Goal: Task Accomplishment & Management: Manage account settings

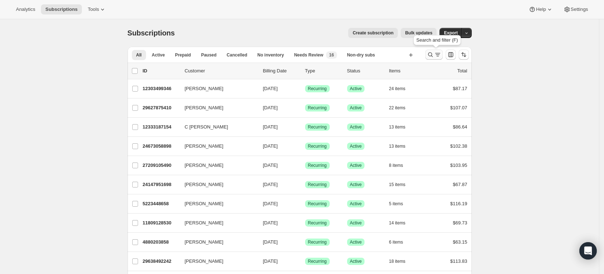
click at [430, 57] on icon "Search and filter results" at bounding box center [430, 54] width 7 height 7
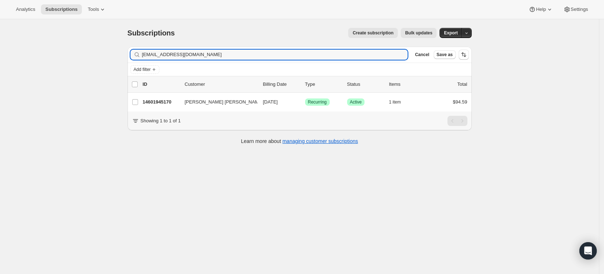
scroll to position [19, 0]
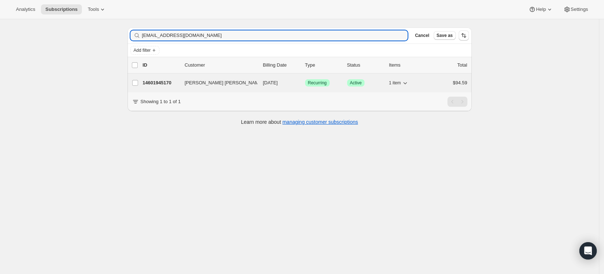
type input "[EMAIL_ADDRESS][DOMAIN_NAME]"
click at [154, 79] on p "14601945170" at bounding box center [161, 82] width 36 height 7
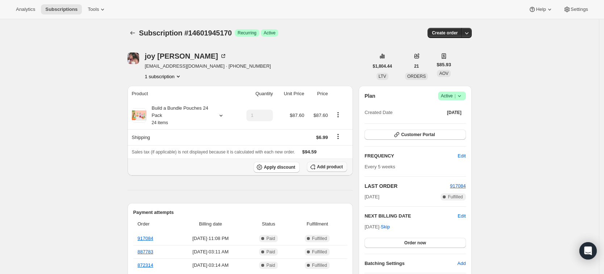
click at [329, 167] on span "Add product" at bounding box center [330, 167] width 26 height 6
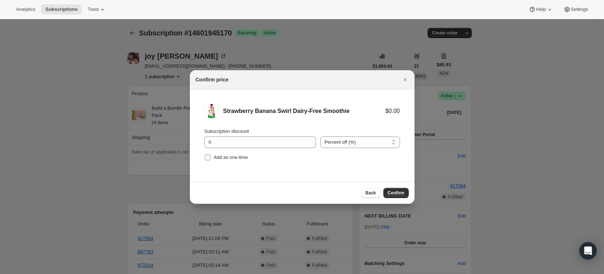
click at [232, 155] on span "Add as one-time" at bounding box center [231, 157] width 34 height 5
click at [211, 155] on input "Add as one-time" at bounding box center [208, 158] width 6 height 6
checkbox input "true"
click at [396, 194] on span "Confirm" at bounding box center [396, 193] width 17 height 6
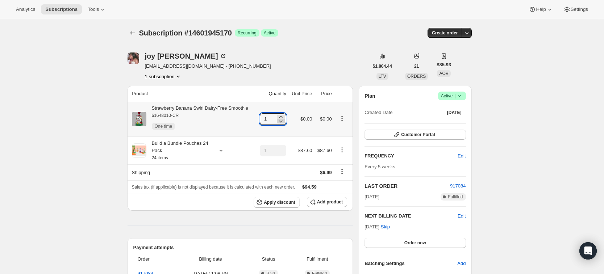
click at [283, 118] on icon at bounding box center [280, 121] width 7 height 7
click at [283, 115] on icon at bounding box center [280, 116] width 7 height 7
type input "3"
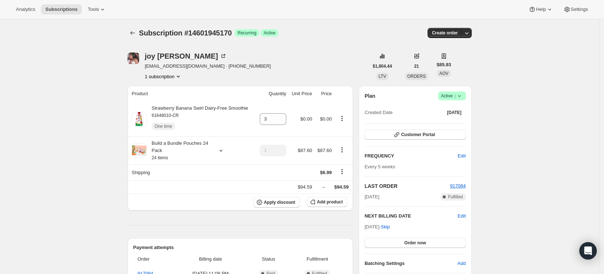
click at [137, 57] on img "joy ann g padilla" at bounding box center [134, 59] width 12 height 12
click at [274, 203] on span "Apply discount" at bounding box center [280, 203] width 32 height 6
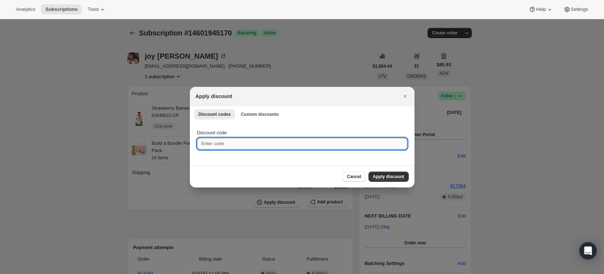
click at [225, 146] on input "Discount code" at bounding box center [302, 144] width 210 height 12
click at [257, 115] on span "Custom discounts" at bounding box center [260, 115] width 38 height 6
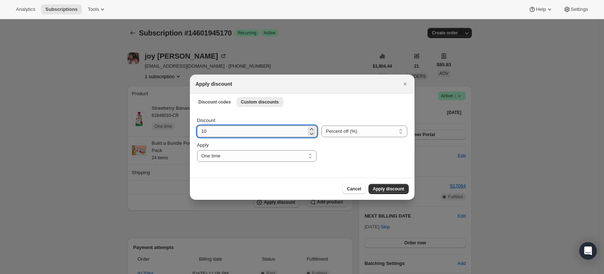
click at [243, 131] on input "10" at bounding box center [251, 132] width 109 height 12
type input "15"
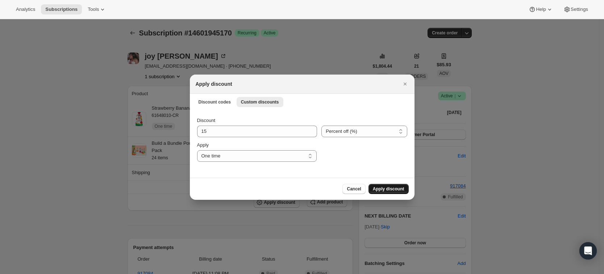
click at [391, 188] on span "Apply discount" at bounding box center [389, 189] width 32 height 6
type input "1"
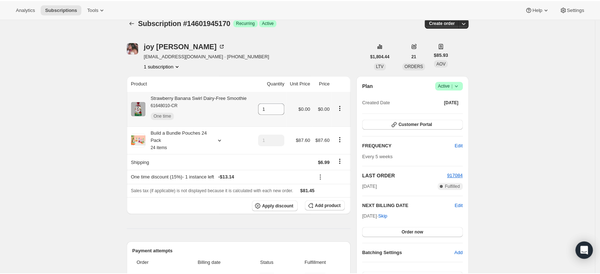
scroll to position [3, 0]
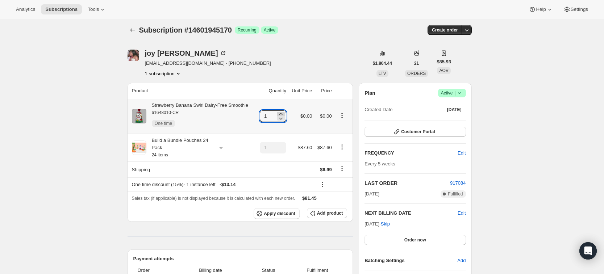
click at [282, 114] on icon at bounding box center [280, 114] width 3 height 2
type input "3"
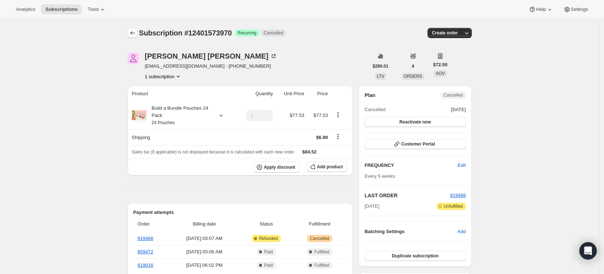
click at [133, 33] on icon "Subscriptions" at bounding box center [132, 33] width 5 height 4
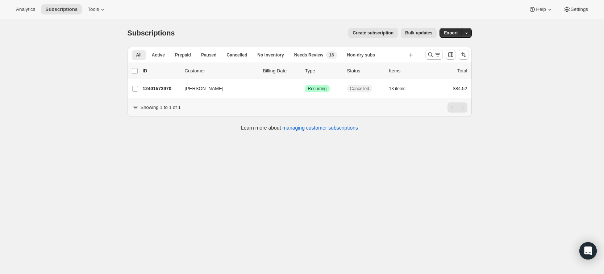
click at [432, 60] on div at bounding box center [447, 54] width 49 height 14
click at [431, 58] on button "Search and filter results" at bounding box center [433, 55] width 17 height 10
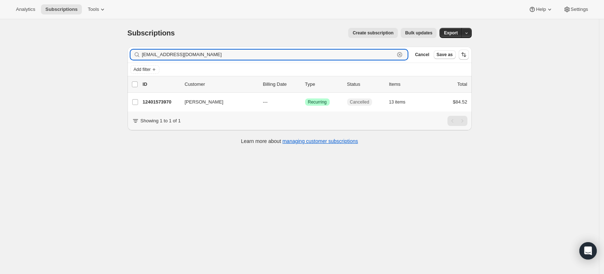
click at [403, 53] on icon "button" at bounding box center [399, 54] width 7 height 7
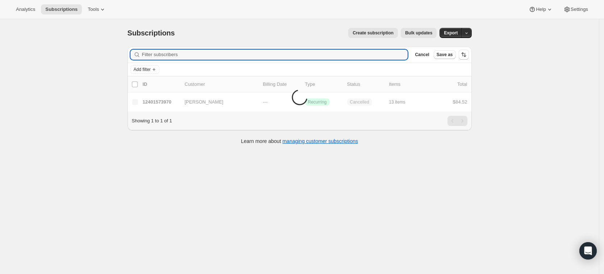
paste input "dp.atspecialist@gmail.com"
type input "dp.atspecialist@gmail.com"
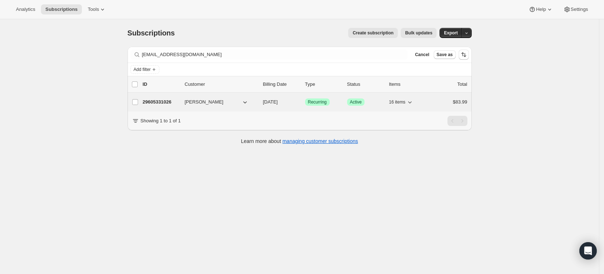
click at [156, 102] on p "29605331026" at bounding box center [161, 102] width 36 height 7
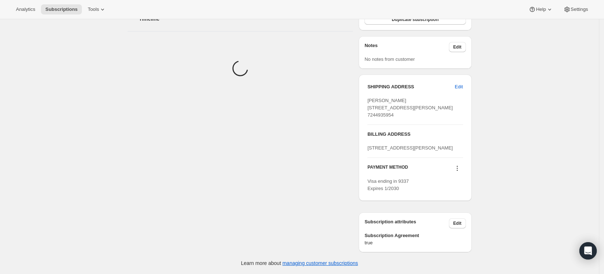
scroll to position [248, 0]
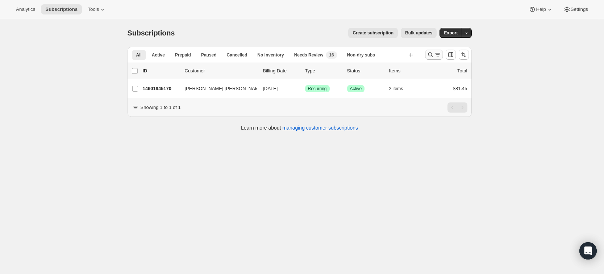
click at [434, 55] on icon "Search and filter results" at bounding box center [430, 54] width 7 height 7
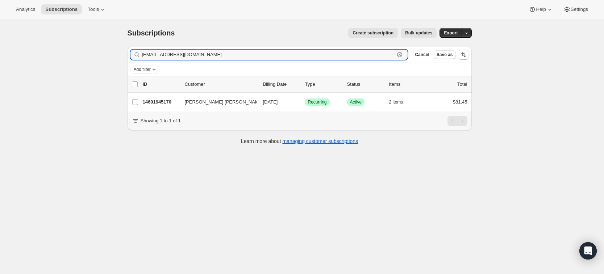
click at [403, 56] on icon "button" at bounding box center [399, 54] width 7 height 7
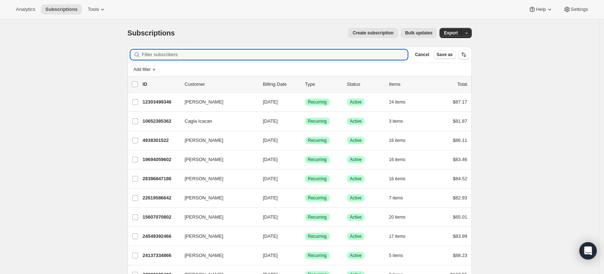
paste input "BABYDIETICIAN"
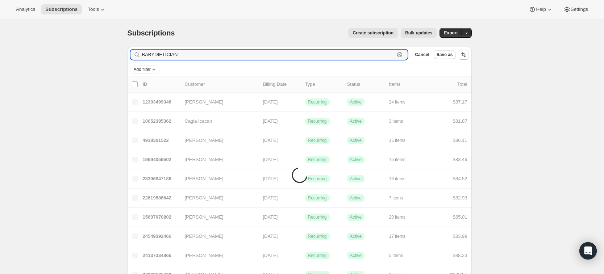
type input "BABYDIETICIAN"
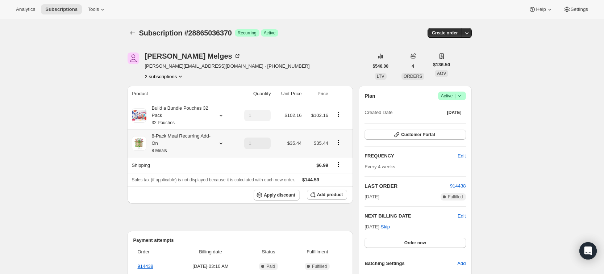
click at [229, 150] on div "8-Pack Meal Recurring Add-On 8 Meals" at bounding box center [182, 144] width 101 height 22
click at [222, 145] on icon at bounding box center [220, 143] width 7 height 7
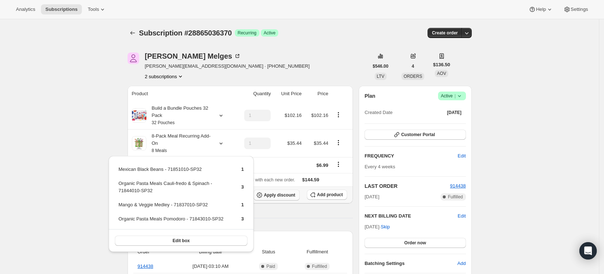
click at [278, 194] on span "Apply discount" at bounding box center [280, 195] width 32 height 6
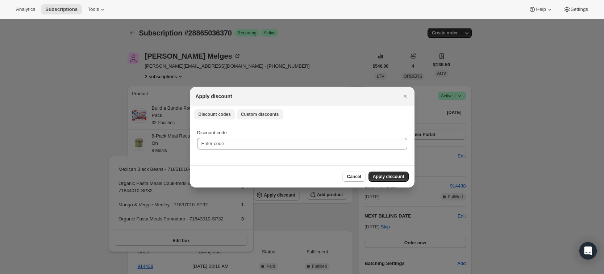
click at [253, 118] on button "Custom discounts" at bounding box center [260, 114] width 47 height 10
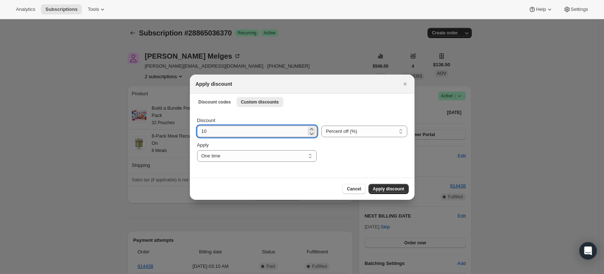
click at [222, 126] on input "10" at bounding box center [251, 132] width 109 height 12
type input "1"
type input "20"
click at [388, 190] on span "Apply discount" at bounding box center [389, 189] width 32 height 6
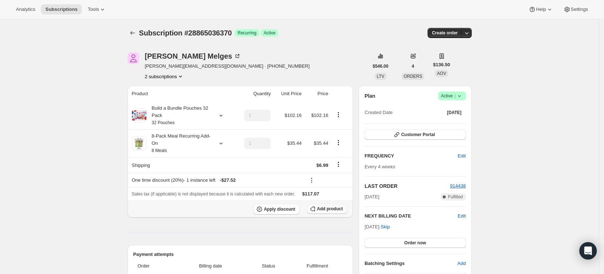
click at [337, 207] on span "Add product" at bounding box center [330, 209] width 26 height 6
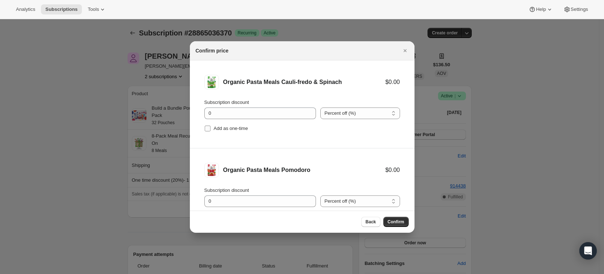
click at [219, 129] on span "Add as one-time" at bounding box center [231, 128] width 34 height 5
click at [211, 129] on input "Add as one-time" at bounding box center [208, 129] width 6 height 6
checkbox input "true"
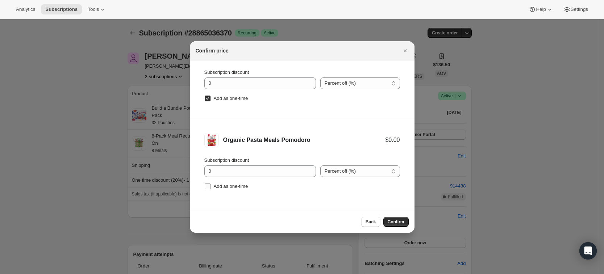
click at [230, 183] on span "Add as one-time" at bounding box center [231, 186] width 34 height 7
click at [211, 184] on input "Add as one-time" at bounding box center [208, 187] width 6 height 6
checkbox input "true"
click at [403, 223] on span "Confirm" at bounding box center [396, 222] width 17 height 6
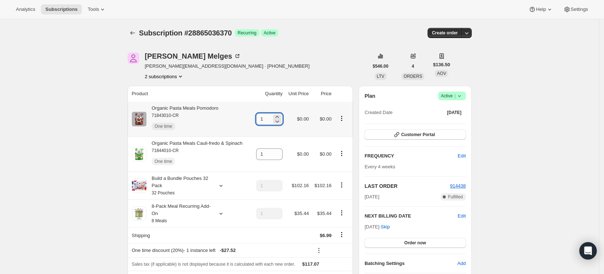
click at [272, 121] on input "1" at bounding box center [264, 119] width 16 height 12
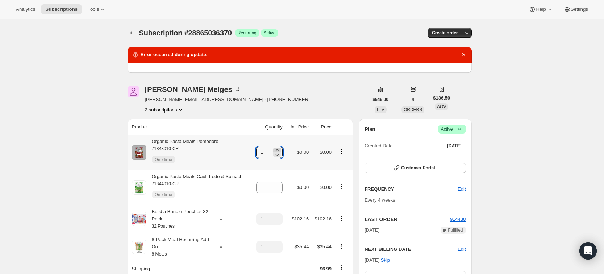
click at [281, 150] on icon at bounding box center [277, 150] width 7 height 7
type input "3"
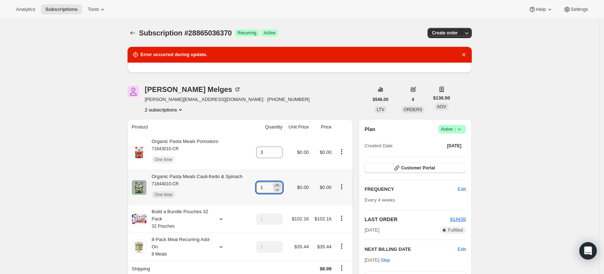
click at [281, 183] on icon at bounding box center [277, 185] width 7 height 7
click at [281, 188] on icon at bounding box center [277, 189] width 7 height 7
type input "3"
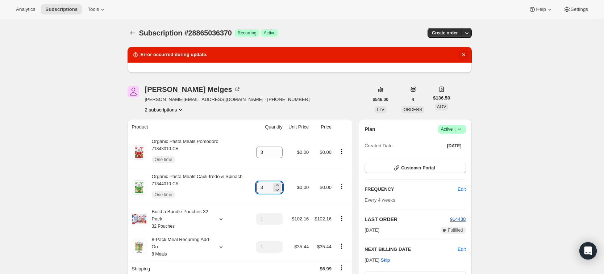
click at [466, 54] on icon "Dismiss notification" at bounding box center [463, 54] width 7 height 7
type input "1"
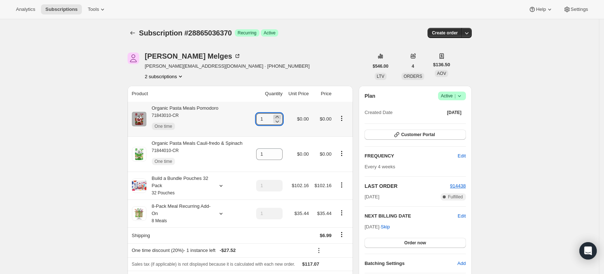
click at [279, 116] on icon at bounding box center [276, 117] width 3 height 2
type input "3"
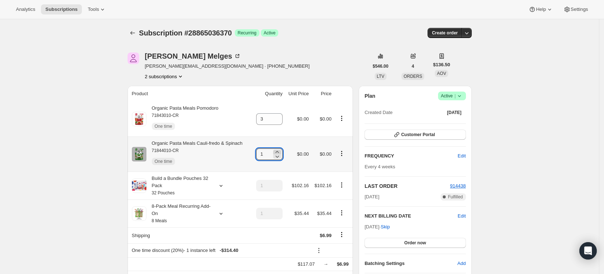
click at [279, 151] on icon at bounding box center [276, 152] width 3 height 2
click at [280, 156] on icon at bounding box center [277, 156] width 7 height 7
type input "3"
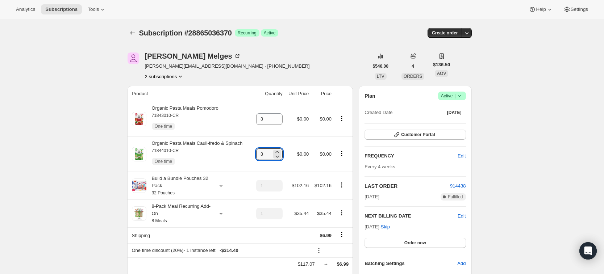
click at [362, 16] on div "Analytics Subscriptions Tools Help Settings" at bounding box center [302, 9] width 604 height 19
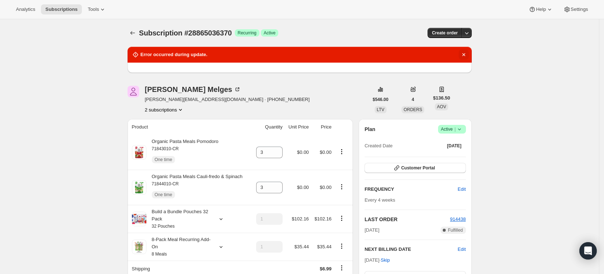
click at [464, 53] on icon "Dismiss notification" at bounding box center [463, 54] width 7 height 7
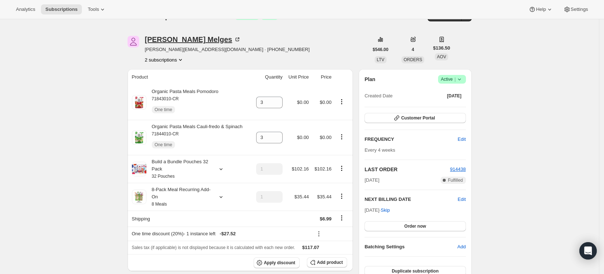
scroll to position [0, 0]
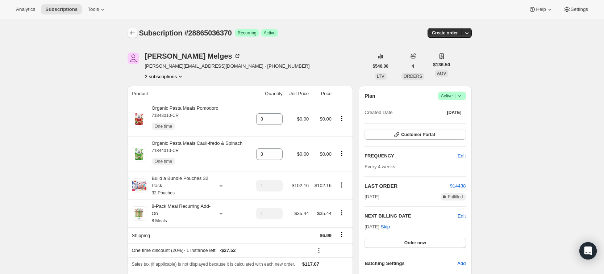
click at [136, 32] on icon "Subscriptions" at bounding box center [132, 32] width 7 height 7
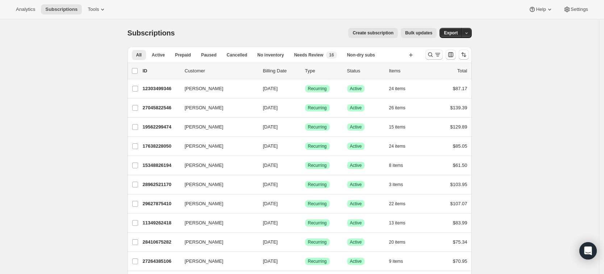
click at [432, 58] on icon "Search and filter results" at bounding box center [430, 54] width 7 height 7
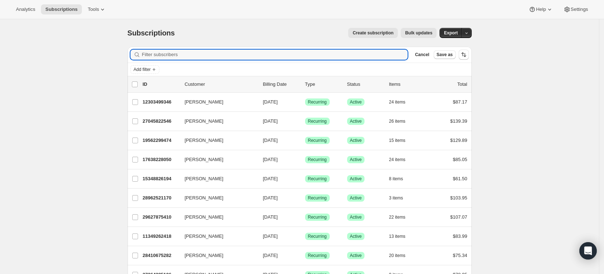
paste input "abigail.joy4@icloud.com"
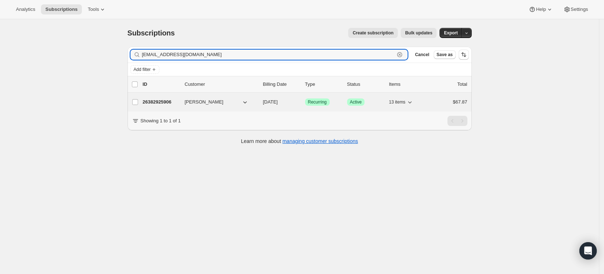
type input "abigail.joy4@icloud.com"
click at [163, 103] on p "26382925906" at bounding box center [161, 102] width 36 height 7
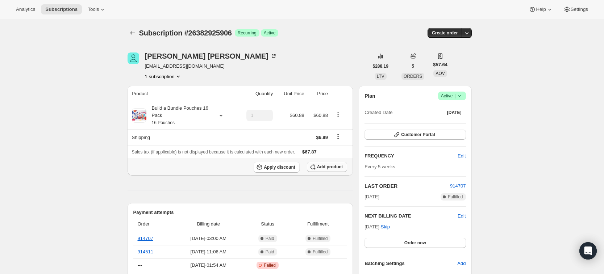
click at [330, 169] on span "Add product" at bounding box center [330, 167] width 26 height 6
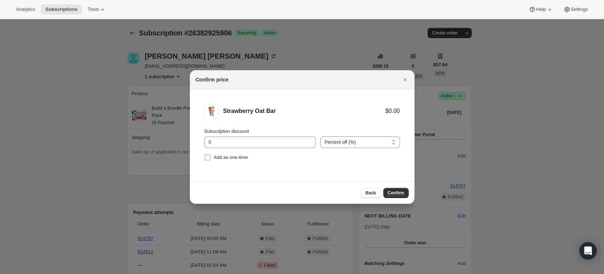
click at [227, 157] on span "Add as one-time" at bounding box center [231, 157] width 34 height 5
click at [211, 157] on input "Add as one-time" at bounding box center [208, 158] width 6 height 6
checkbox input "true"
click at [399, 191] on span "Confirm" at bounding box center [396, 193] width 17 height 6
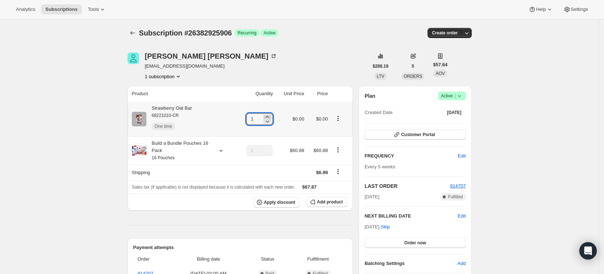
click at [269, 116] on icon at bounding box center [267, 117] width 3 height 2
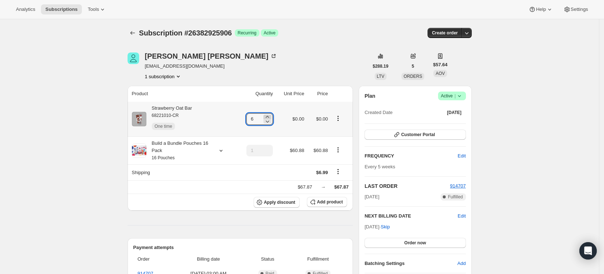
click at [269, 116] on icon at bounding box center [267, 117] width 3 height 2
type input "9"
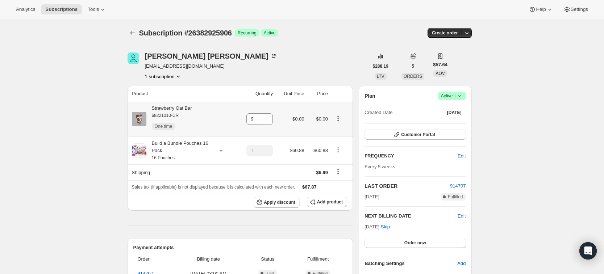
click at [339, 118] on icon "Product actions" at bounding box center [337, 118] width 7 height 7
click at [340, 161] on button "Remove" at bounding box center [340, 157] width 49 height 12
type input "0"
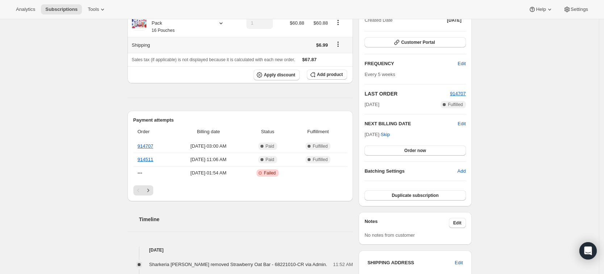
scroll to position [93, 0]
click at [150, 147] on link "914707" at bounding box center [146, 145] width 16 height 5
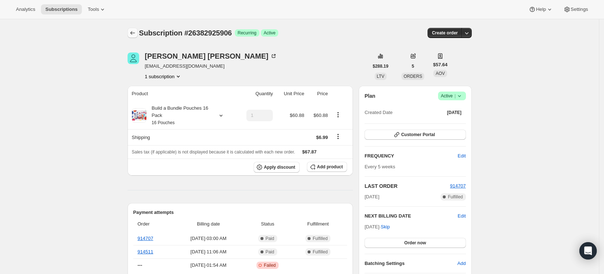
click at [134, 33] on icon "Subscriptions" at bounding box center [132, 33] width 5 height 4
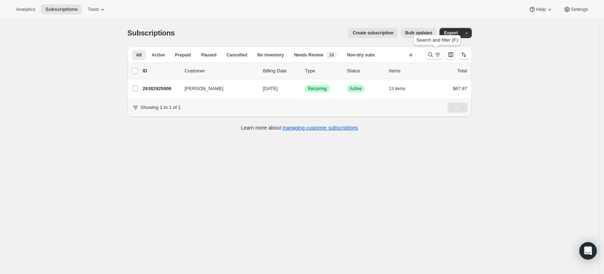
click at [431, 60] on div at bounding box center [447, 54] width 49 height 14
click at [431, 54] on icon "Search and filter results" at bounding box center [430, 54] width 7 height 7
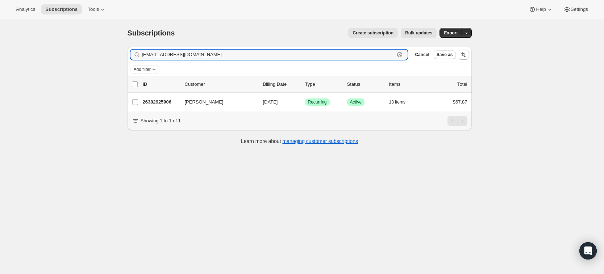
click at [403, 56] on icon "button" at bounding box center [399, 54] width 7 height 7
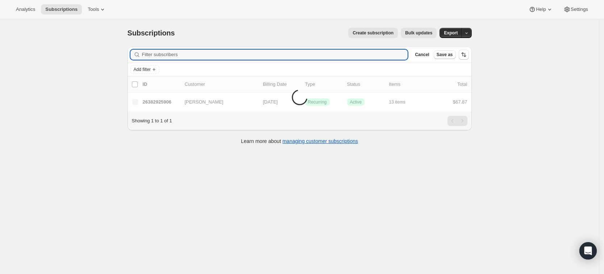
paste input "saragfortunato@gmail.com"
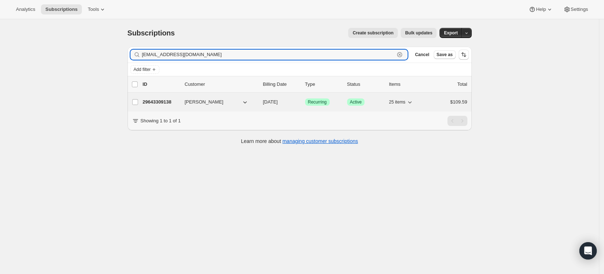
type input "saragfortunato@gmail.com"
click at [156, 104] on p "29643309138" at bounding box center [161, 102] width 36 height 7
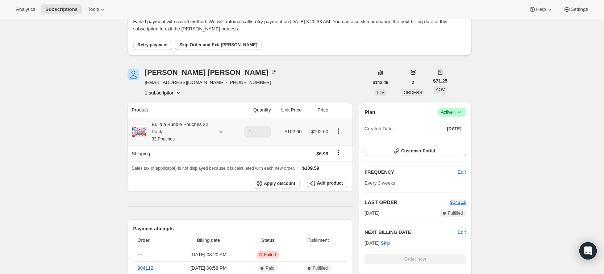
scroll to position [49, 0]
click at [429, 156] on button "Customer Portal" at bounding box center [415, 151] width 101 height 10
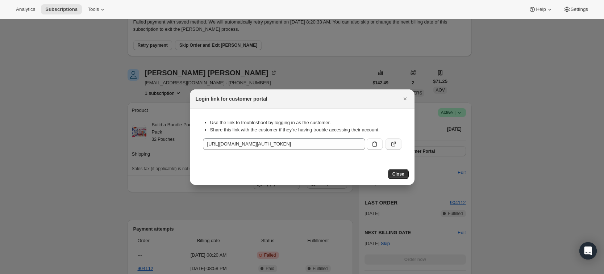
click at [392, 142] on icon ":r1fh:" at bounding box center [393, 144] width 4 height 4
click at [396, 179] on div "Close" at bounding box center [302, 174] width 225 height 22
click at [396, 177] on button "Close" at bounding box center [398, 174] width 21 height 10
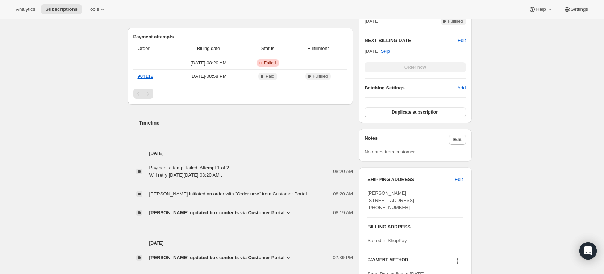
scroll to position [246, 0]
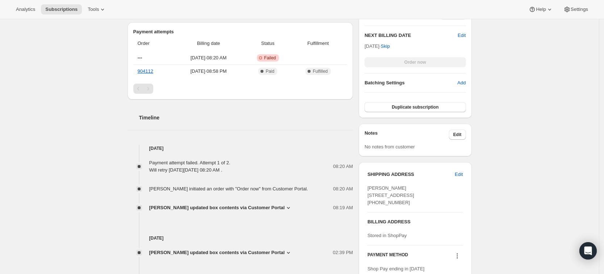
click at [255, 207] on span "Sara Fortunato updated box contents via Customer Portal" at bounding box center [217, 207] width 136 height 7
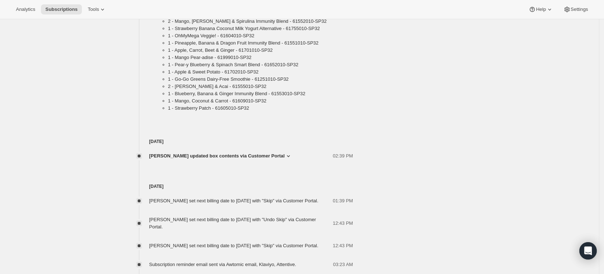
scroll to position [720, 0]
click at [212, 153] on span "Sara Fortunato updated box contents via Customer Portal" at bounding box center [217, 156] width 136 height 7
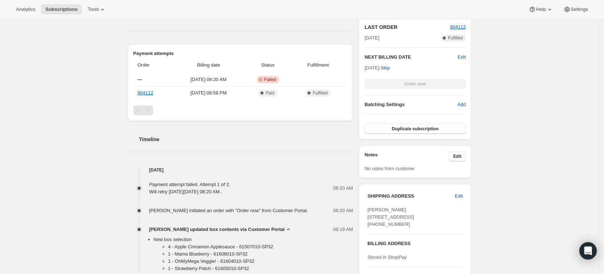
scroll to position [0, 0]
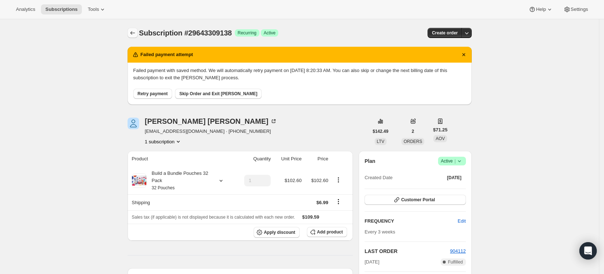
click at [133, 30] on icon "Subscriptions" at bounding box center [132, 32] width 7 height 7
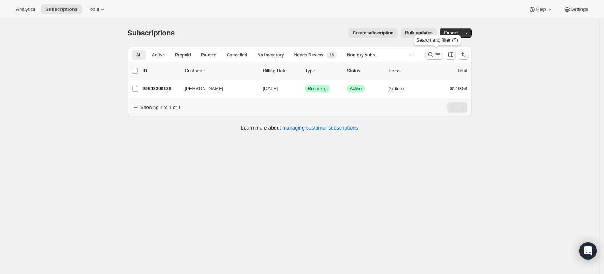
click at [434, 55] on icon "Search and filter results" at bounding box center [430, 54] width 7 height 7
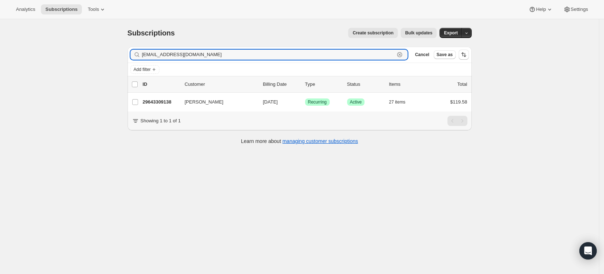
click at [403, 58] on icon "button" at bounding box center [399, 54] width 7 height 7
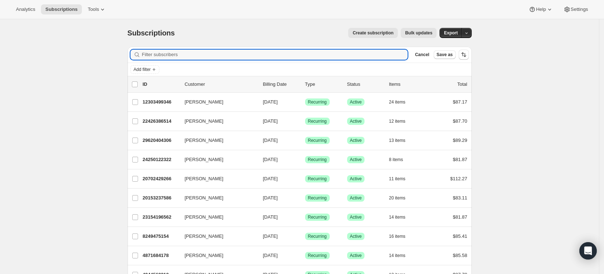
paste input "Lisa Passeri"
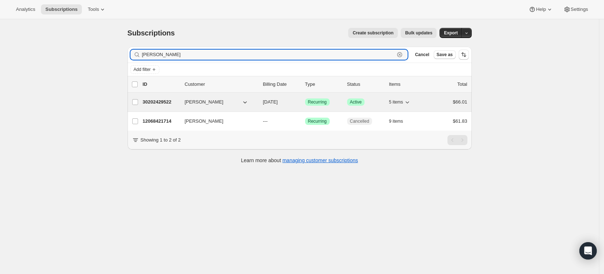
type input "Lisa Passeri"
click at [170, 103] on p "30202429522" at bounding box center [161, 102] width 36 height 7
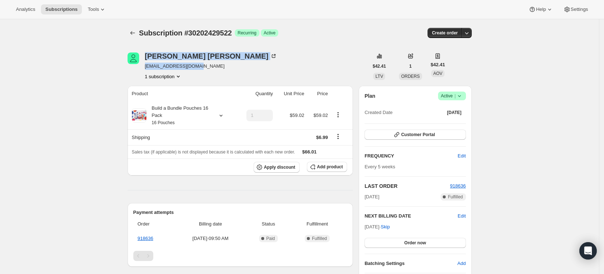
drag, startPoint x: 203, startPoint y: 65, endPoint x: 144, endPoint y: 66, distance: 58.3
click at [144, 66] on div "Lisa Passeri lmalsberger@gmail.com 1 subscription" at bounding box center [248, 67] width 241 height 28
copy span "lmalsberger@gmail.com"
click at [333, 169] on span "Add product" at bounding box center [330, 167] width 26 height 6
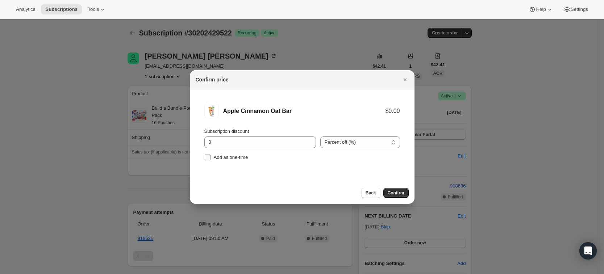
click at [227, 160] on span "Add as one-time" at bounding box center [231, 157] width 34 height 5
click at [211, 160] on input "Add as one-time" at bounding box center [208, 158] width 6 height 6
checkbox input "true"
click at [401, 197] on button "Confirm" at bounding box center [395, 193] width 25 height 10
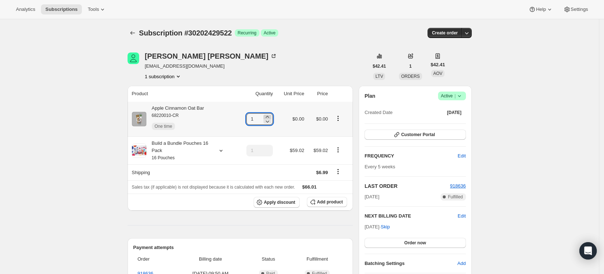
click at [271, 116] on icon at bounding box center [267, 116] width 7 height 7
type input "3"
click at [136, 32] on icon "Subscriptions" at bounding box center [132, 32] width 7 height 7
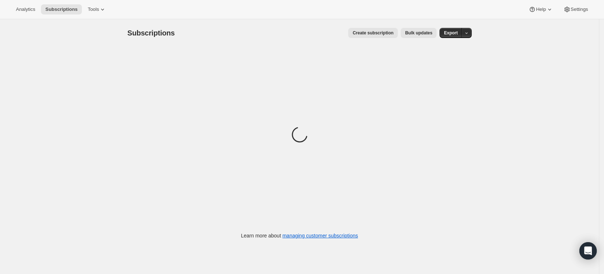
click at [312, 204] on div "Subscriptions. This page is ready Subscriptions Create subscription Bulk update…" at bounding box center [299, 156] width 599 height 274
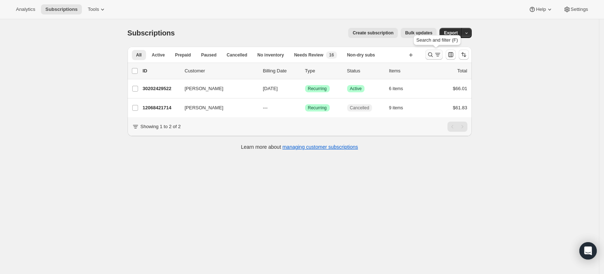
click at [433, 54] on icon "Search and filter results" at bounding box center [430, 55] width 5 height 5
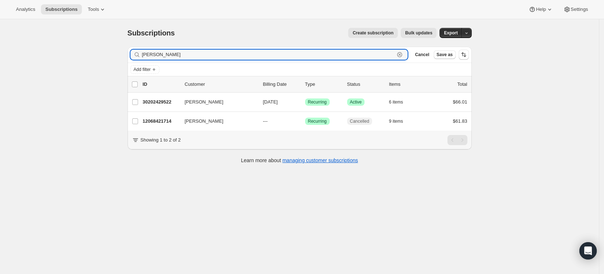
click at [401, 54] on icon "button" at bounding box center [400, 55] width 3 height 3
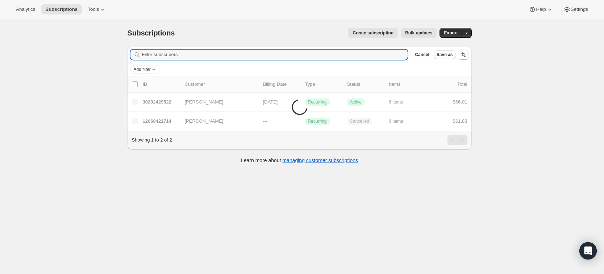
paste input "mariengelc@hotmail.com"
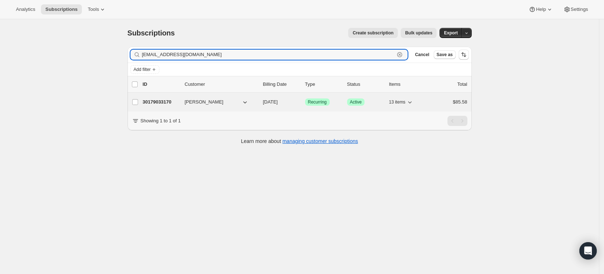
type input "mariengelc@hotmail.com"
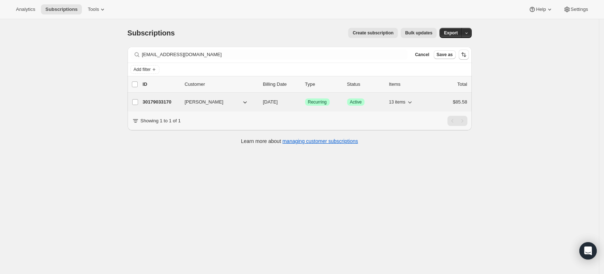
click at [172, 101] on p "30179033170" at bounding box center [161, 102] width 36 height 7
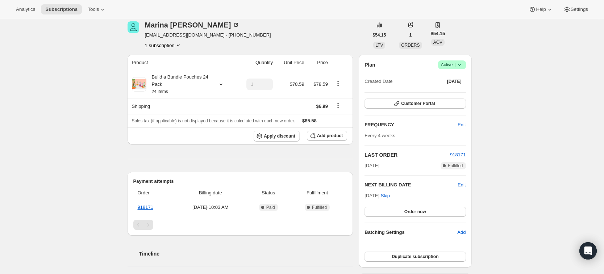
scroll to position [31, 0]
click at [280, 131] on button "Apply discount" at bounding box center [277, 136] width 46 height 11
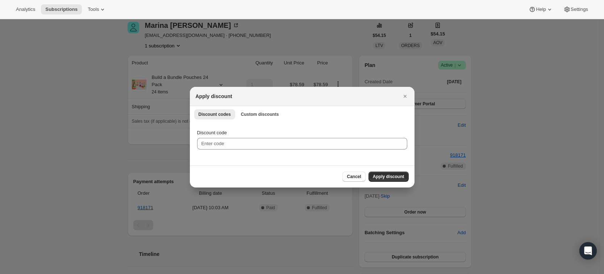
click at [254, 119] on div "Discount codes Custom discounts More views Discount codes Custom discounts More…" at bounding box center [302, 114] width 225 height 16
click at [254, 117] on span "Custom discounts" at bounding box center [260, 115] width 38 height 6
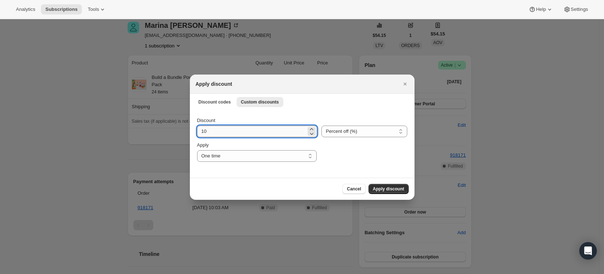
click at [241, 132] on input "10" at bounding box center [251, 132] width 109 height 12
type input "15"
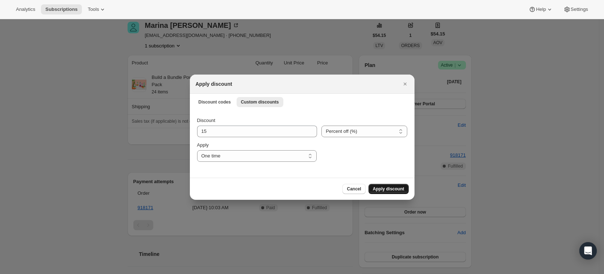
click at [377, 190] on span "Apply discount" at bounding box center [389, 189] width 32 height 6
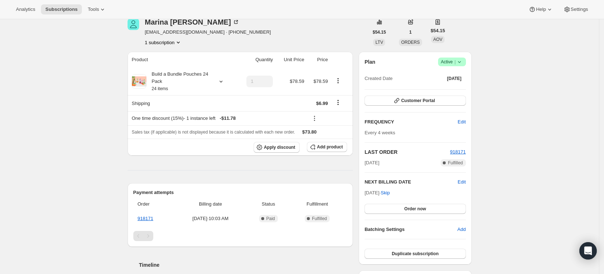
scroll to position [34, 0]
click at [150, 217] on link "918171" at bounding box center [146, 218] width 16 height 5
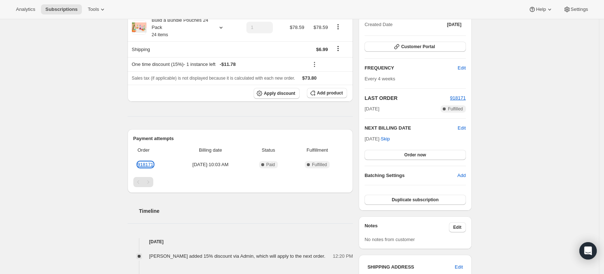
scroll to position [89, 0]
click at [150, 161] on link "918171" at bounding box center [146, 163] width 16 height 5
